Goal: Task Accomplishment & Management: Complete application form

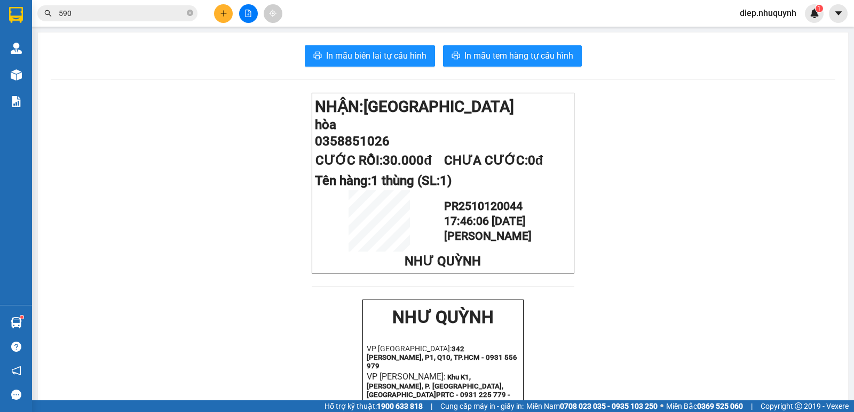
click at [225, 14] on icon "plus" at bounding box center [223, 13] width 7 height 7
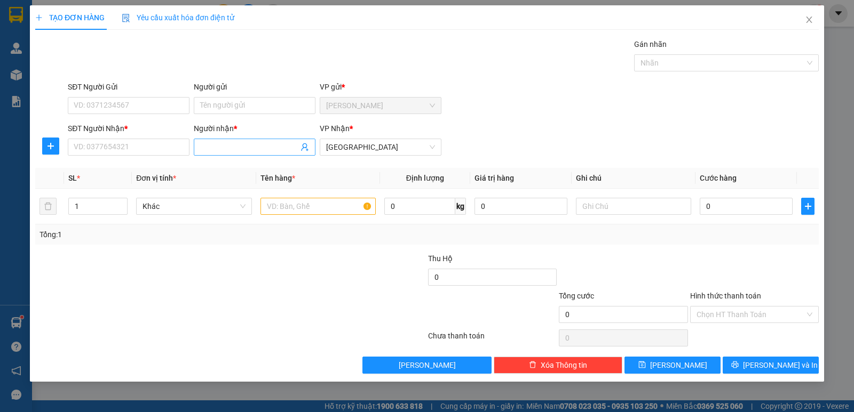
click at [233, 147] on input "Người nhận *" at bounding box center [249, 147] width 98 height 12
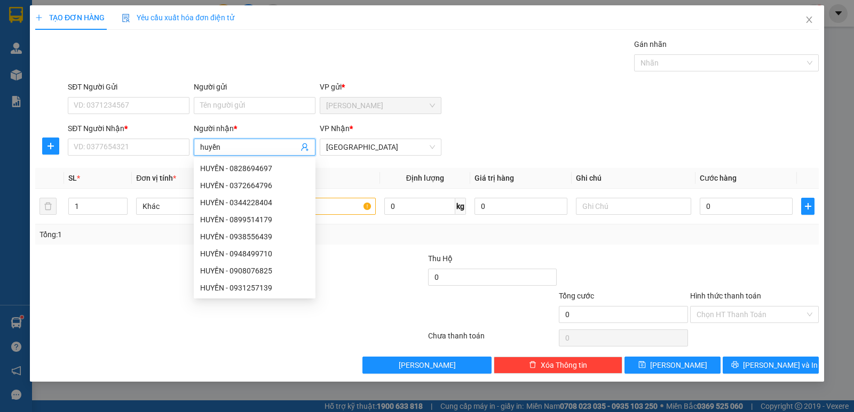
type input "huyền"
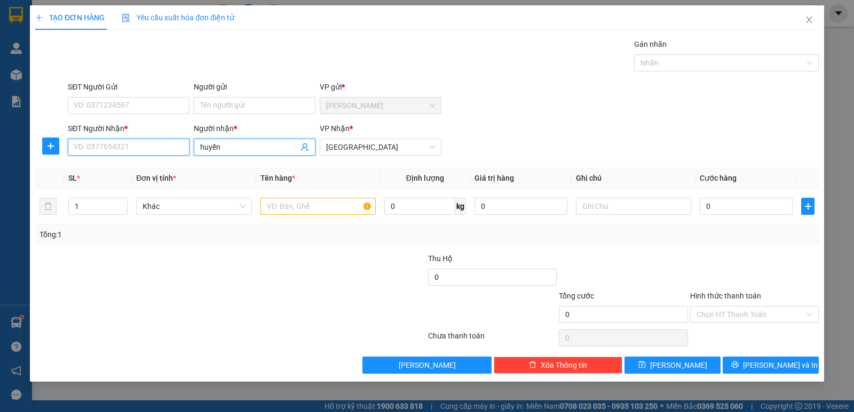
click at [139, 146] on input "SĐT Người Nhận *" at bounding box center [129, 147] width 122 height 17
type input "0973736268"
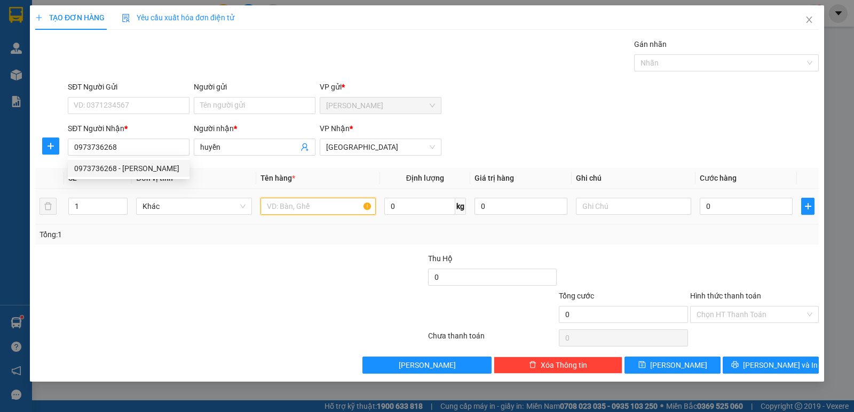
click at [292, 204] on input "text" at bounding box center [317, 206] width 115 height 17
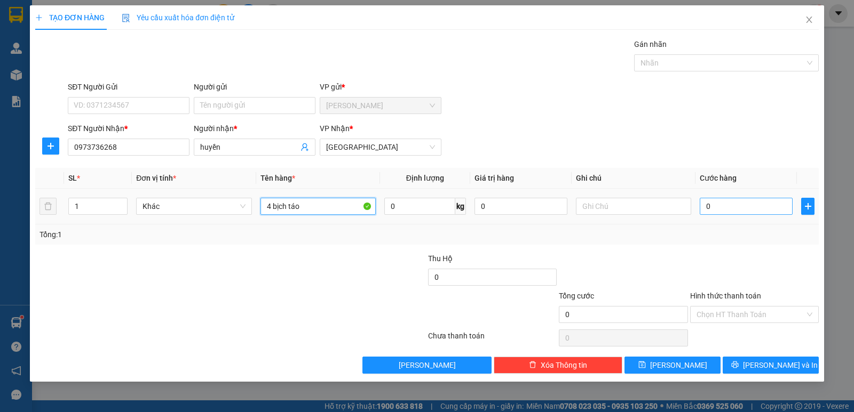
type input "4 bịch táo"
click at [739, 203] on input "0" at bounding box center [745, 206] width 93 height 17
type input "1"
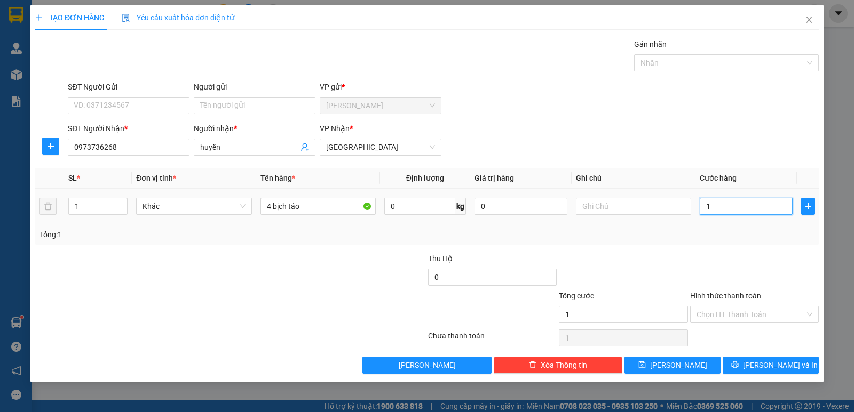
type input "12"
type input "120"
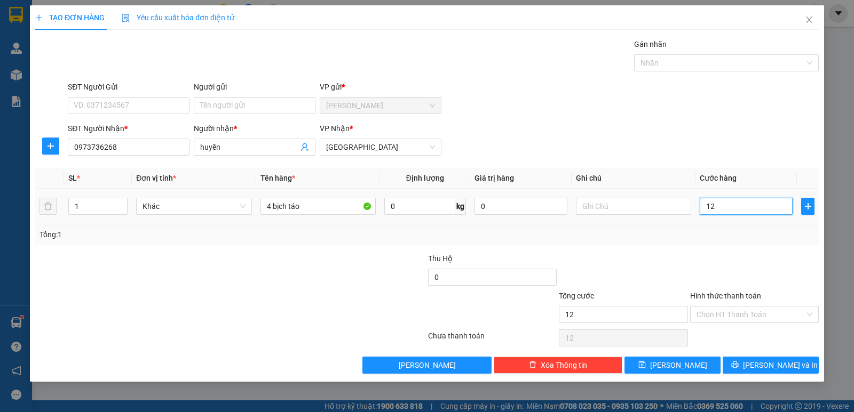
type input "120"
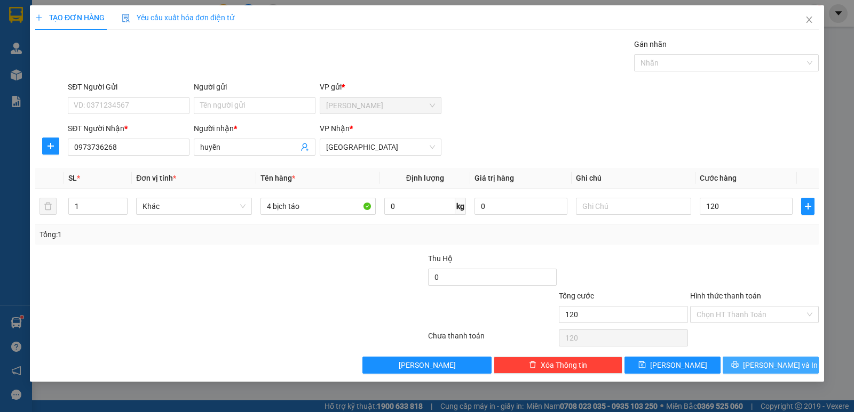
type input "120.000"
click at [791, 368] on button "[PERSON_NAME] và In" at bounding box center [770, 365] width 96 height 17
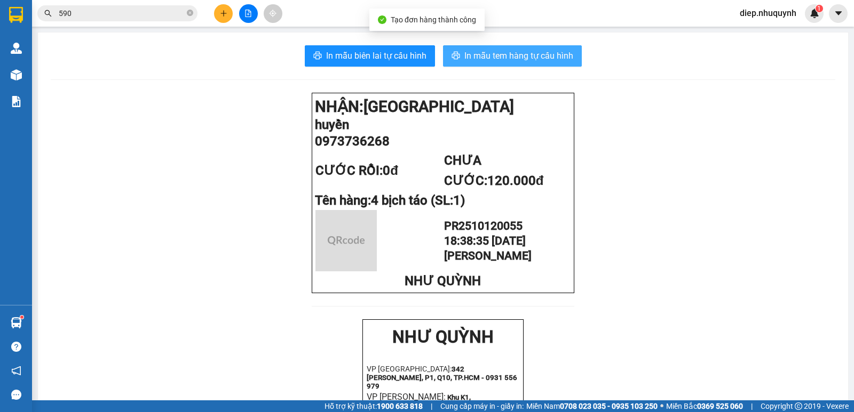
click at [469, 53] on span "In mẫu tem hàng tự cấu hình" at bounding box center [518, 55] width 109 height 13
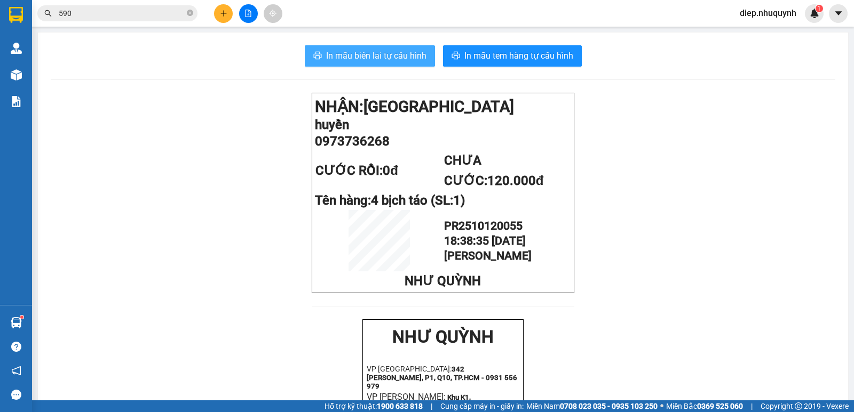
click at [372, 54] on span "In mẫu biên lai tự cấu hình" at bounding box center [376, 55] width 100 height 13
